Goal: Task Accomplishment & Management: Manage account settings

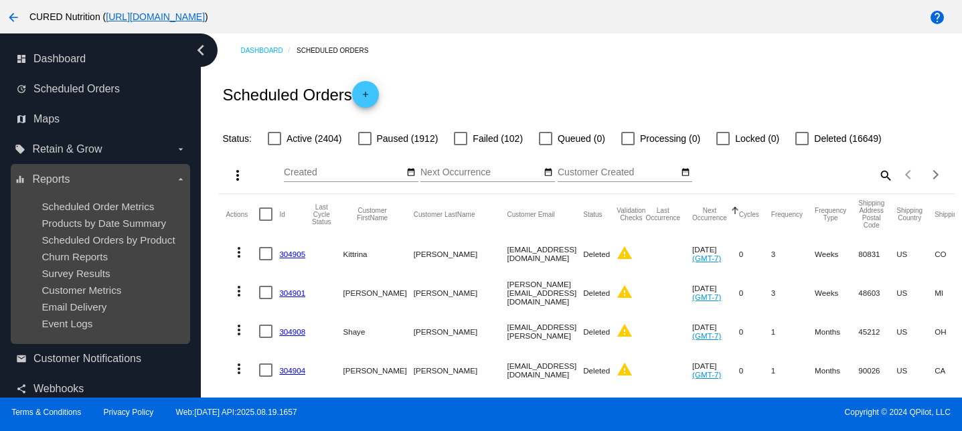
scroll to position [110, 0]
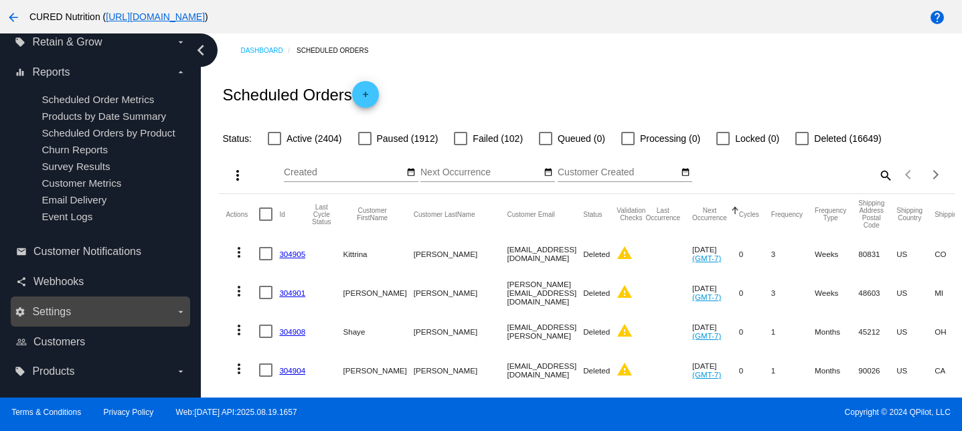
click at [63, 301] on label "settings Settings arrow_drop_down" at bounding box center [100, 311] width 171 height 21
click at [0, 0] on input "settings Settings arrow_drop_down" at bounding box center [0, 0] width 0 height 0
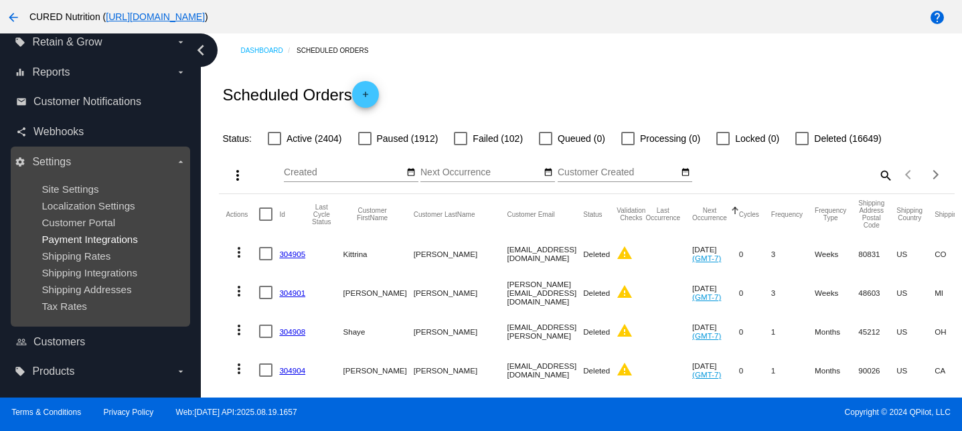
click at [76, 234] on span "Payment Integrations" at bounding box center [90, 239] width 96 height 11
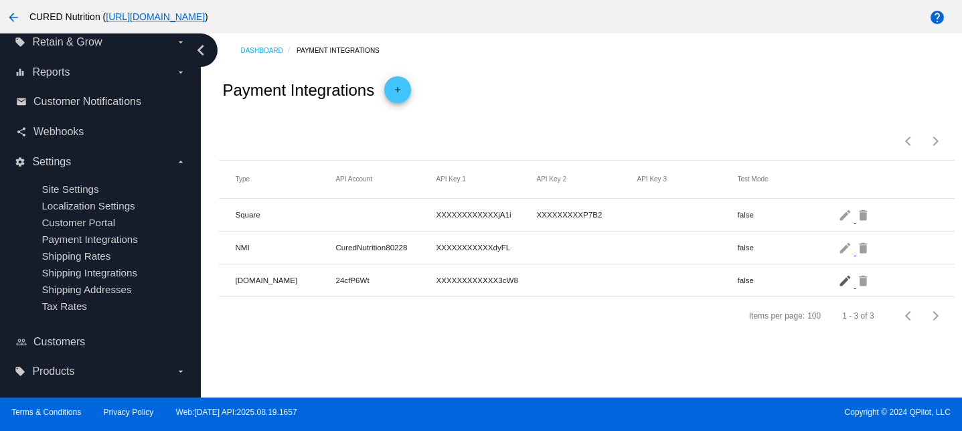
click at [847, 282] on mat-icon "edit" at bounding box center [846, 280] width 16 height 21
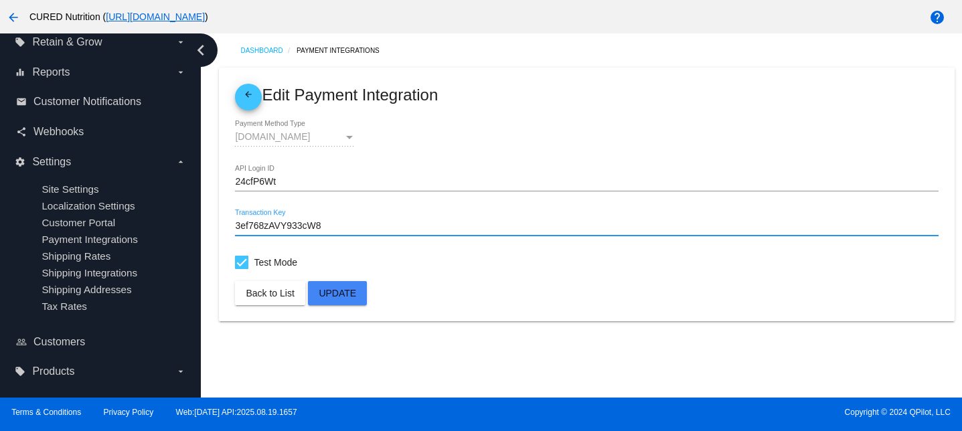
click at [286, 222] on input "3ef768zAVY933cW8" at bounding box center [586, 226] width 703 height 11
paste input "Z23k9r2hRL6w9aq"
type input "3Z23k9r2hRL6w9aq"
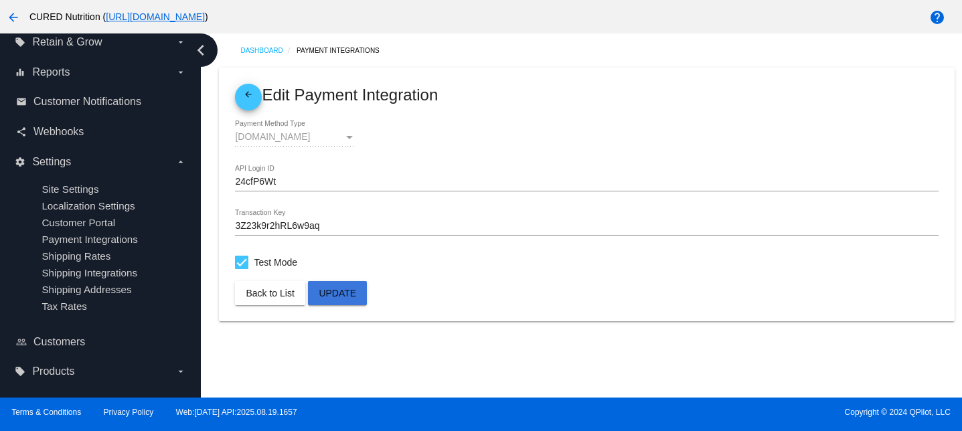
click at [327, 289] on span "Update" at bounding box center [337, 293] width 37 height 11
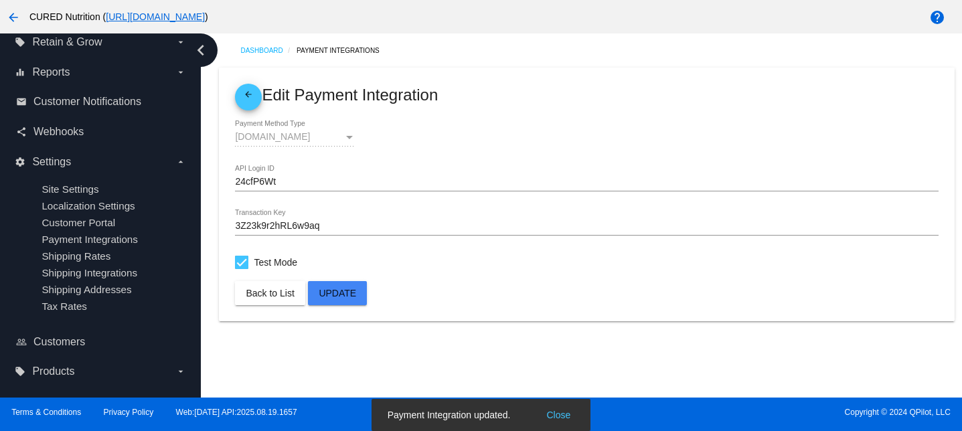
click at [244, 264] on div at bounding box center [241, 262] width 13 height 13
click at [242, 269] on input "Test Mode" at bounding box center [241, 269] width 1 height 1
checkbox input "false"
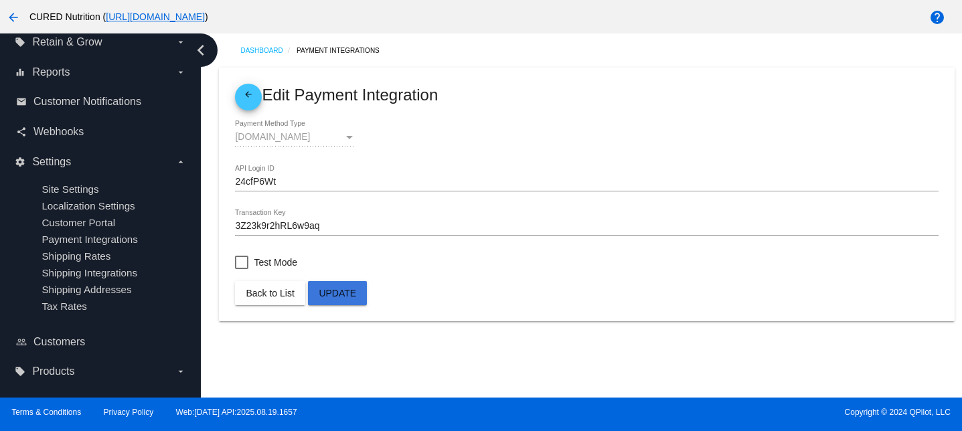
click at [351, 300] on button "Update" at bounding box center [337, 293] width 59 height 24
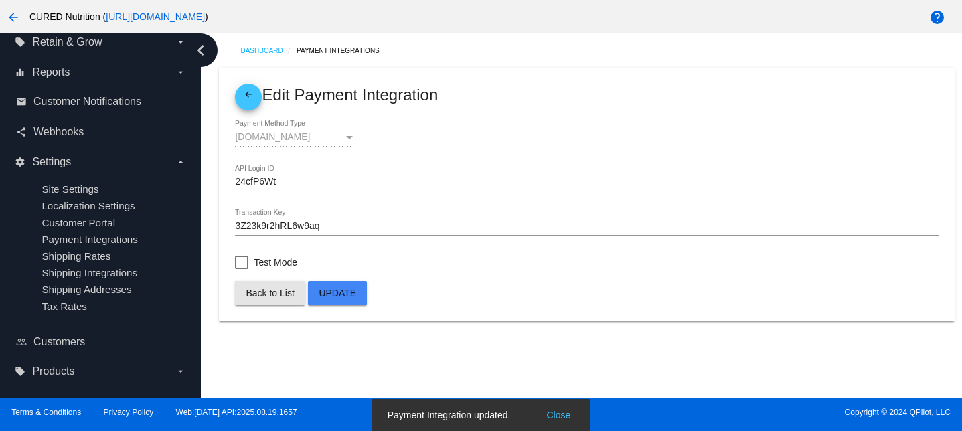
click at [284, 297] on span "Back to List" at bounding box center [270, 293] width 48 height 11
